Goal: Task Accomplishment & Management: Use online tool/utility

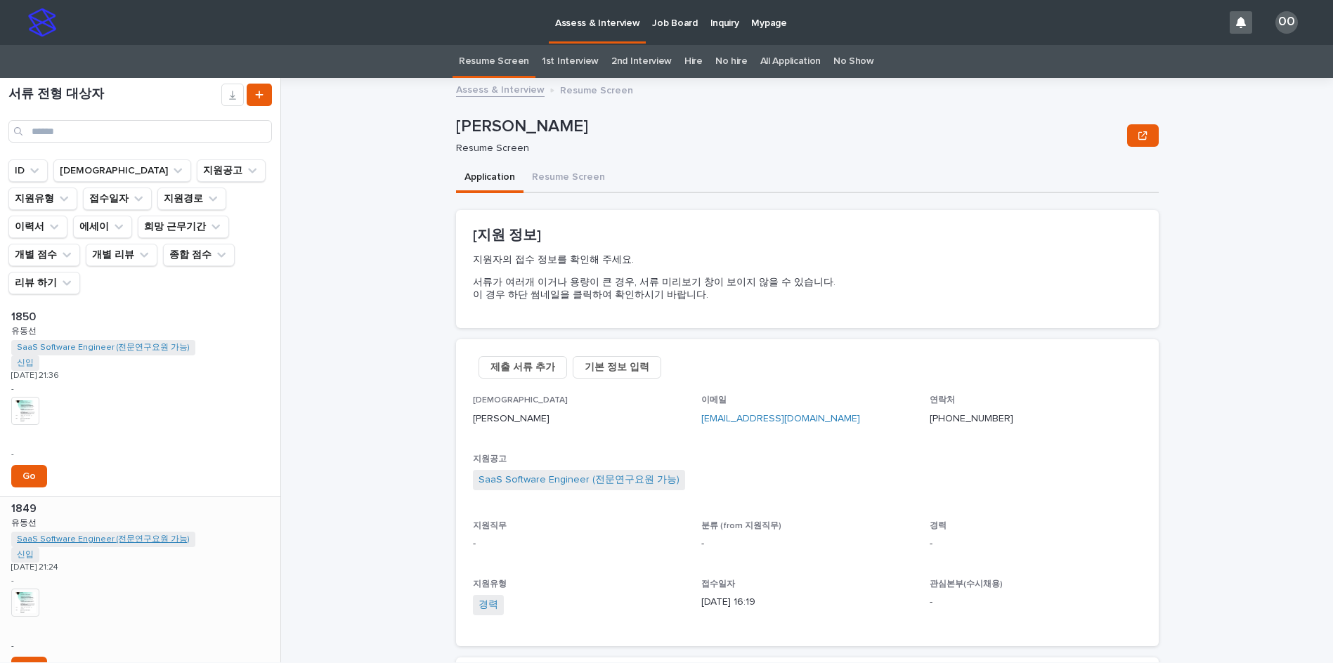
scroll to position [211, 0]
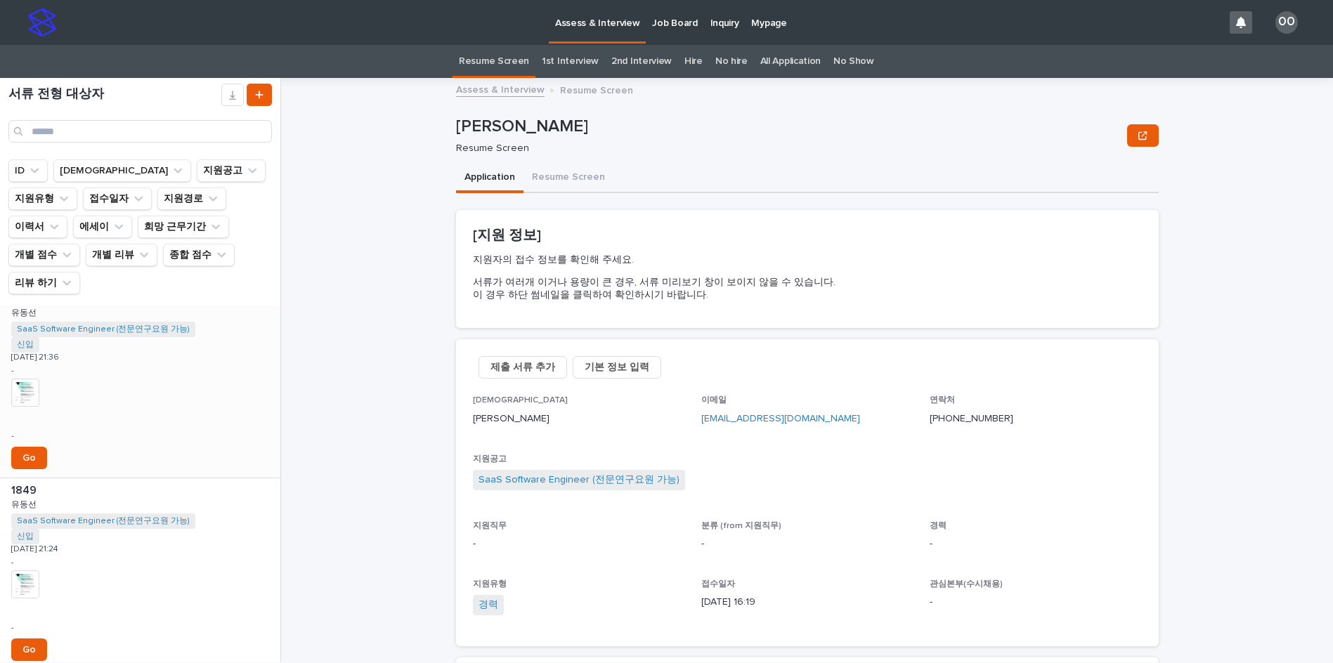
click at [22, 379] on img at bounding box center [25, 393] width 28 height 28
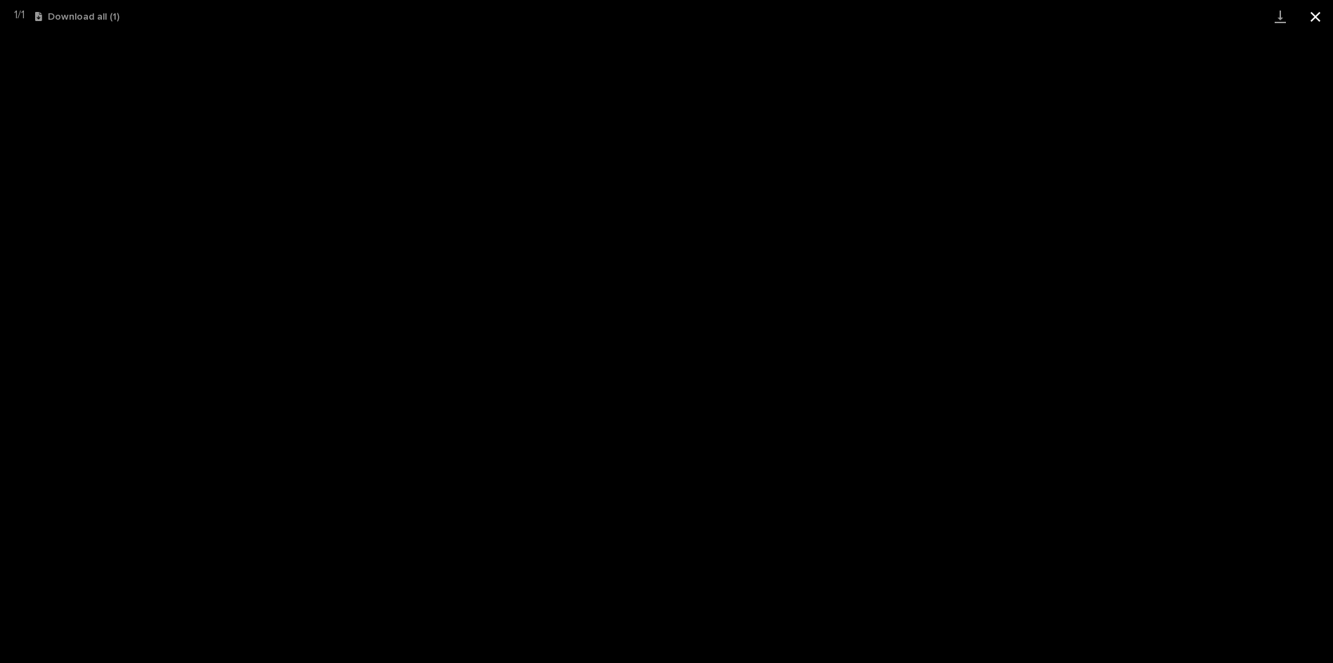
click at [1325, 16] on button "Close gallery" at bounding box center [1315, 16] width 35 height 33
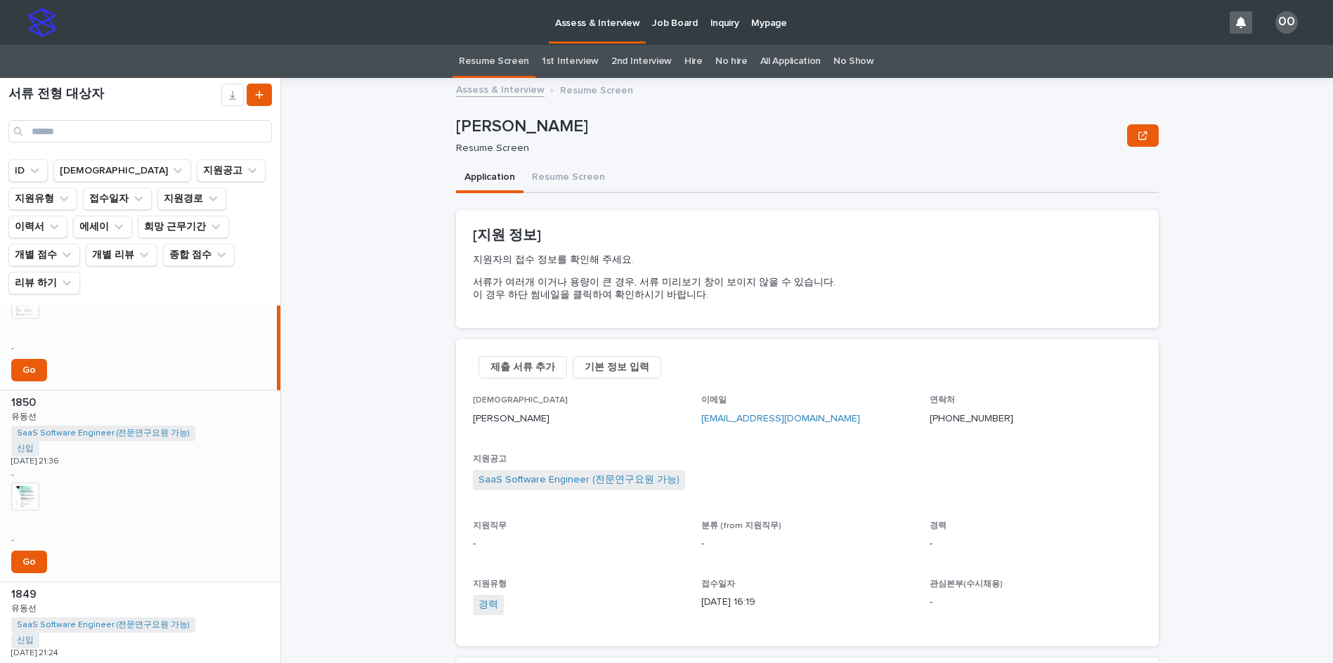
scroll to position [0, 0]
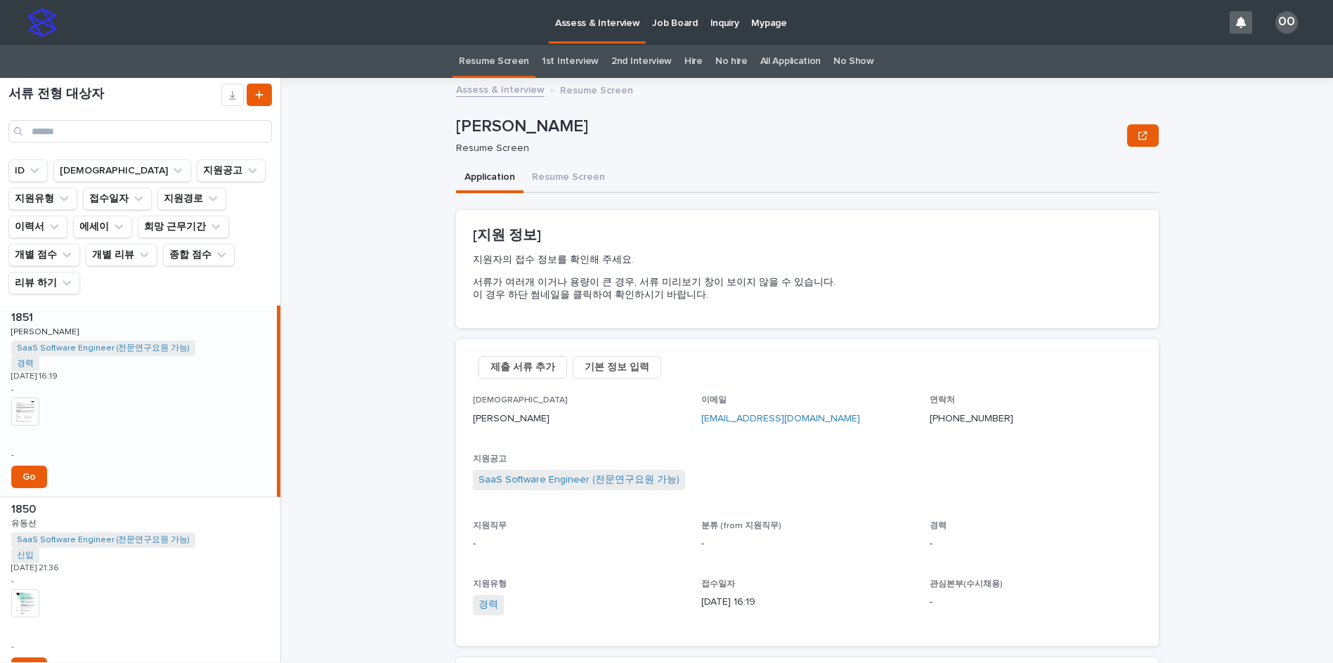
click at [24, 398] on img at bounding box center [25, 412] width 28 height 28
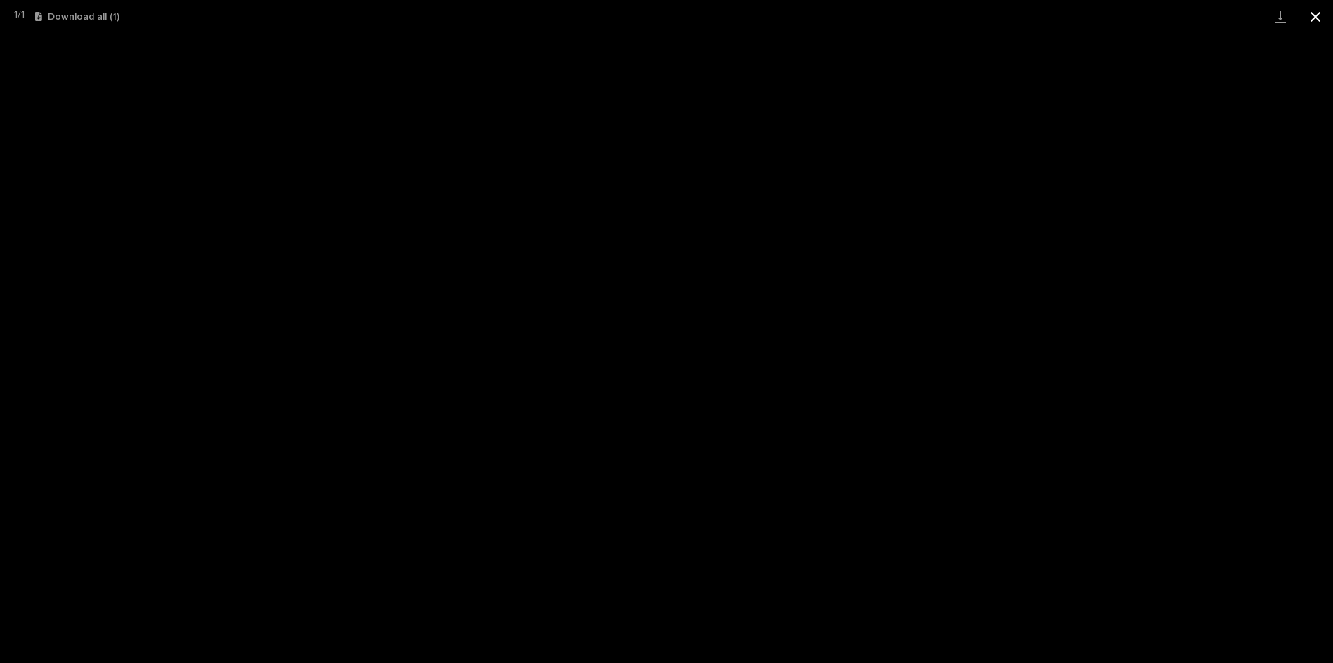
click at [1316, 17] on button "Close gallery" at bounding box center [1315, 16] width 35 height 33
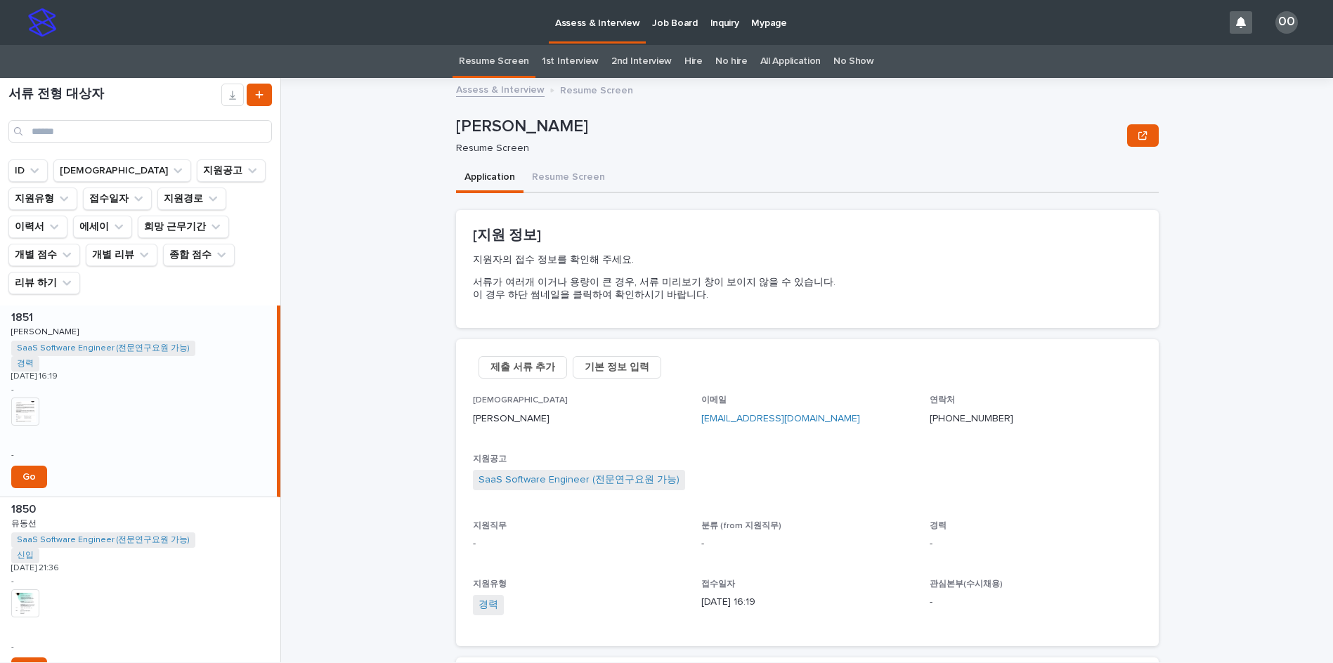
click at [488, 67] on link "Resume Screen" at bounding box center [494, 61] width 70 height 33
click at [308, 363] on div "Assess & Interview Resume Screen [PERSON_NAME] [PERSON_NAME] Resume Screen Sorr…" at bounding box center [815, 370] width 1035 height 585
